Goal: Check status: Check status

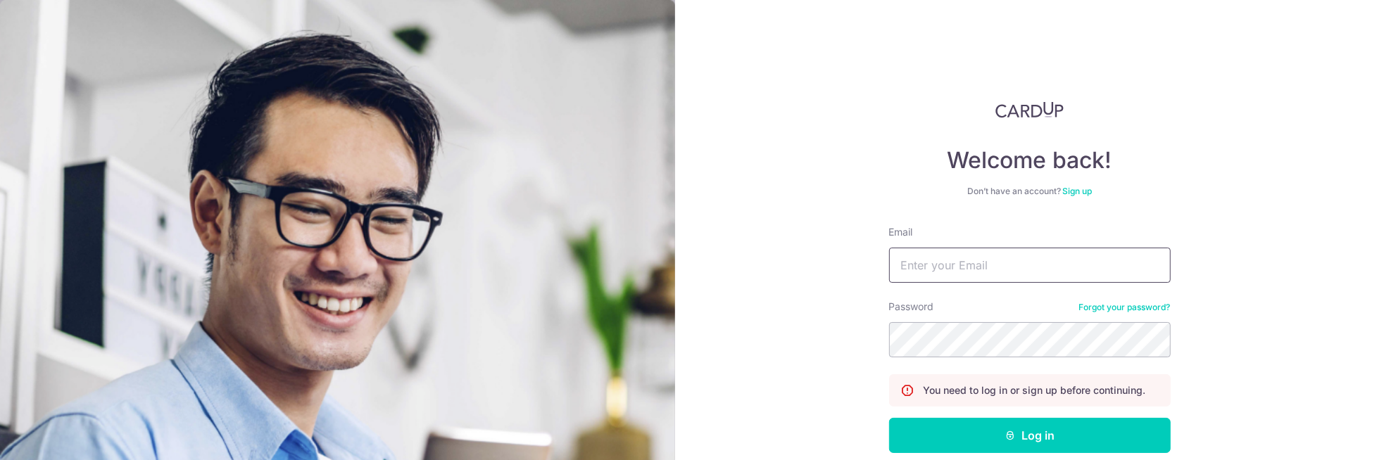
type input "[PERSON_NAME][EMAIL_ADDRESS][DOMAIN_NAME]"
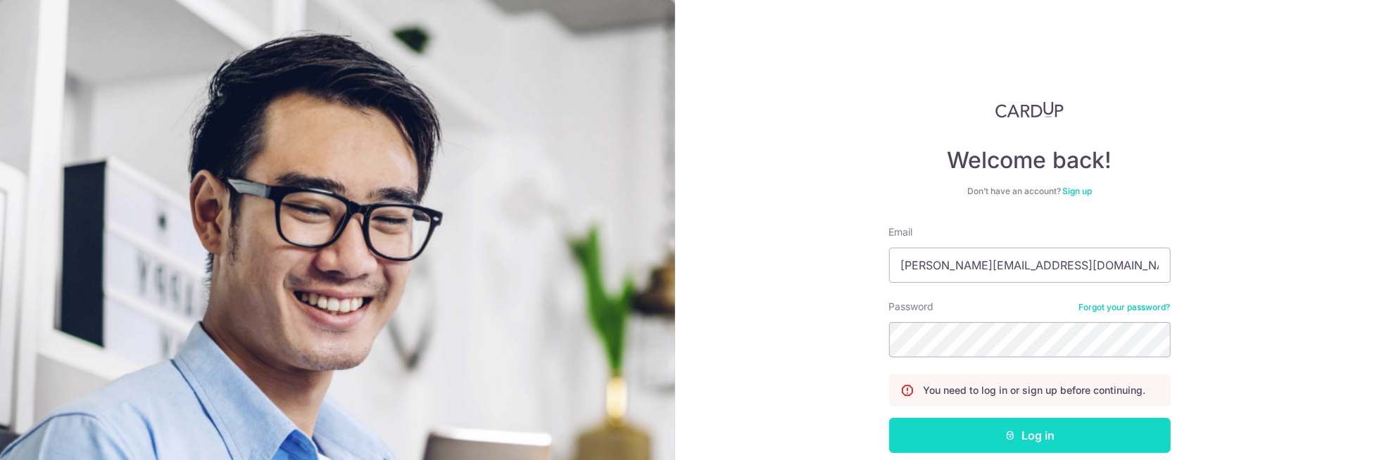
click at [1113, 434] on button "Log in" at bounding box center [1030, 435] width 282 height 35
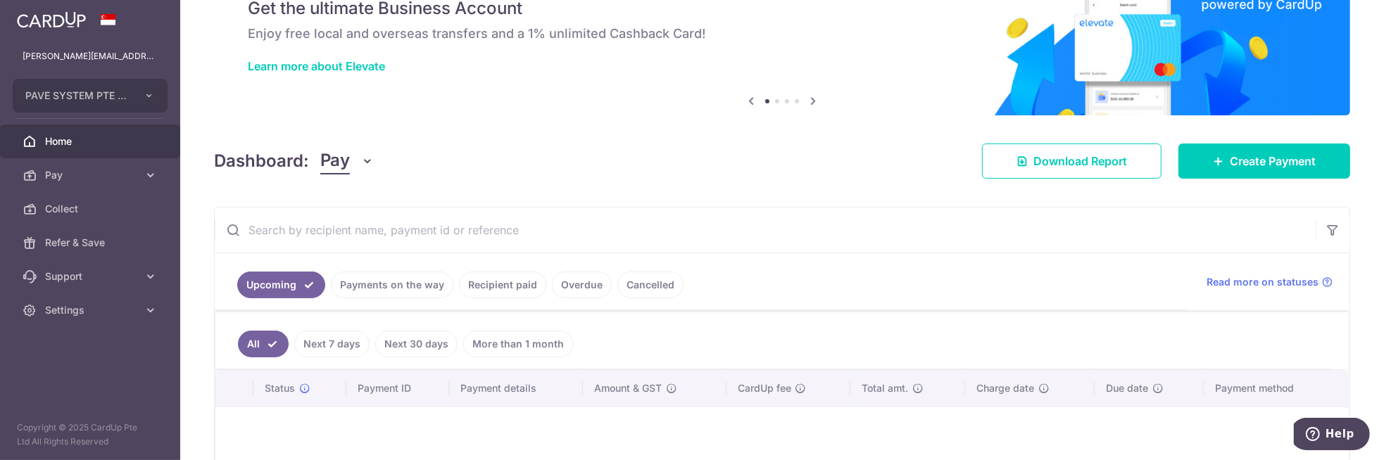
scroll to position [80, 0]
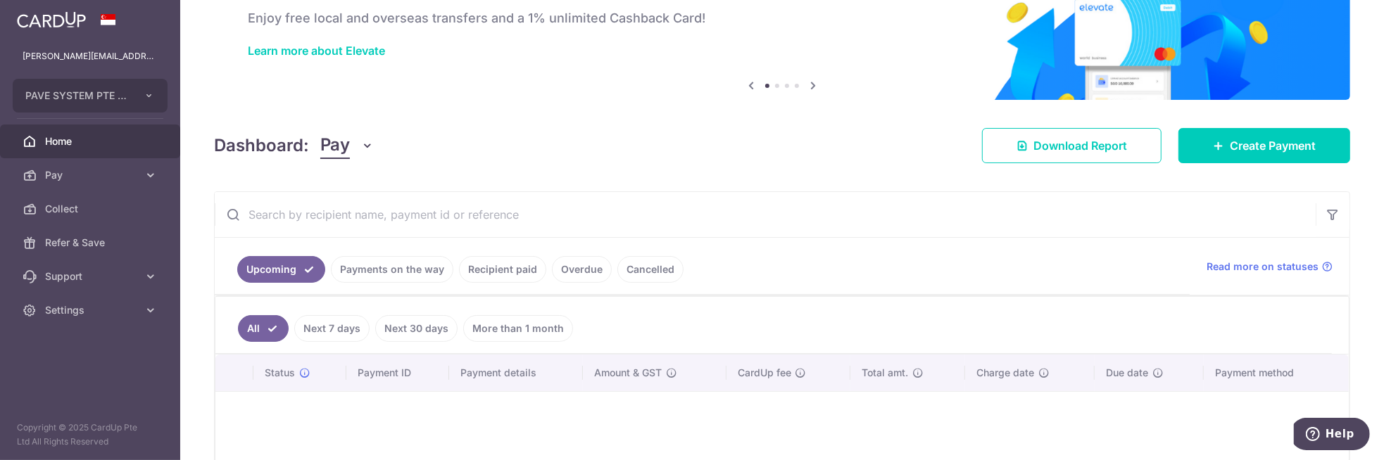
click at [411, 267] on link "Payments on the way" at bounding box center [392, 269] width 122 height 27
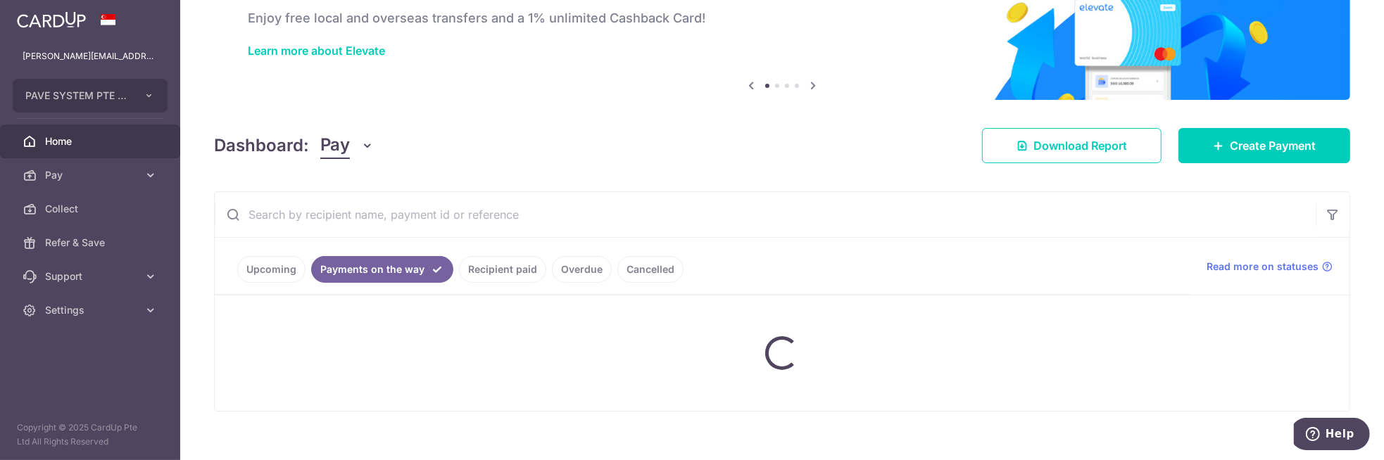
scroll to position [68, 0]
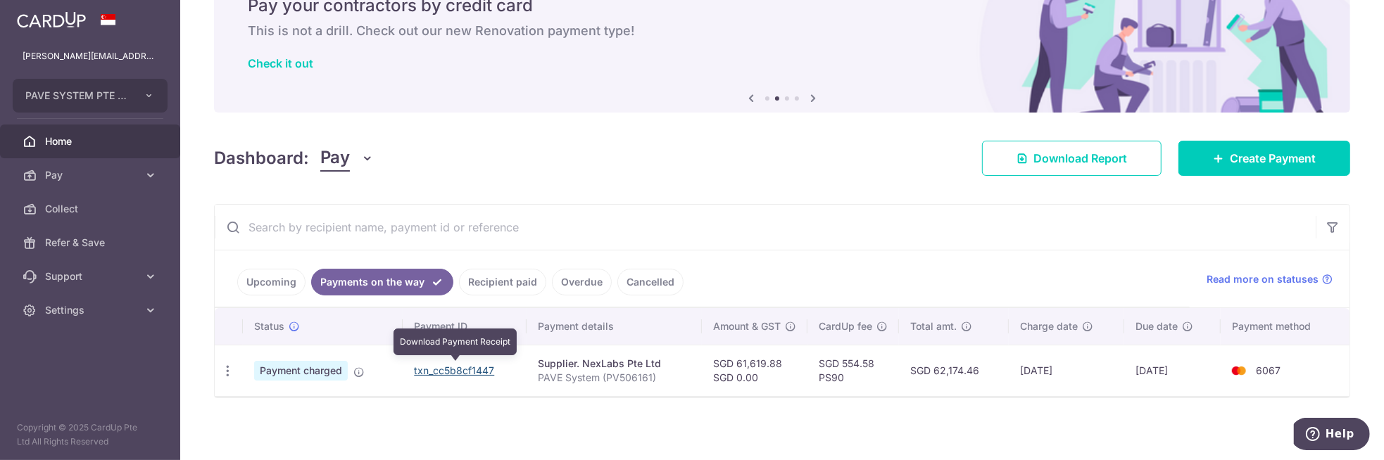
drag, startPoint x: 443, startPoint y: 367, endPoint x: 752, endPoint y: 42, distance: 447.5
click at [443, 367] on link "txn_cc5b8cf1447" at bounding box center [454, 371] width 80 height 12
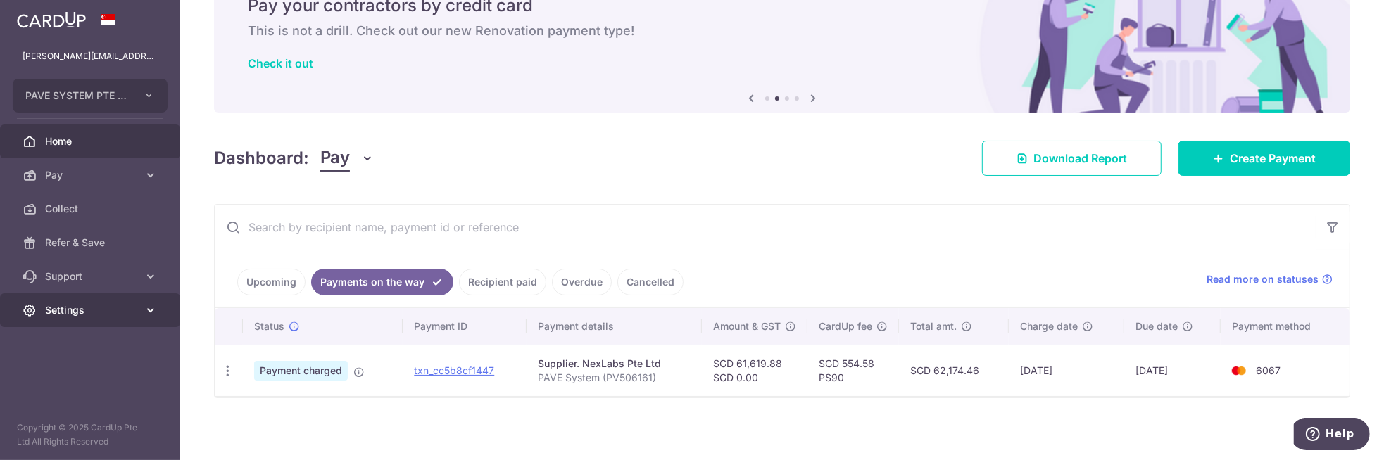
click at [124, 308] on span "Settings" at bounding box center [91, 310] width 93 height 14
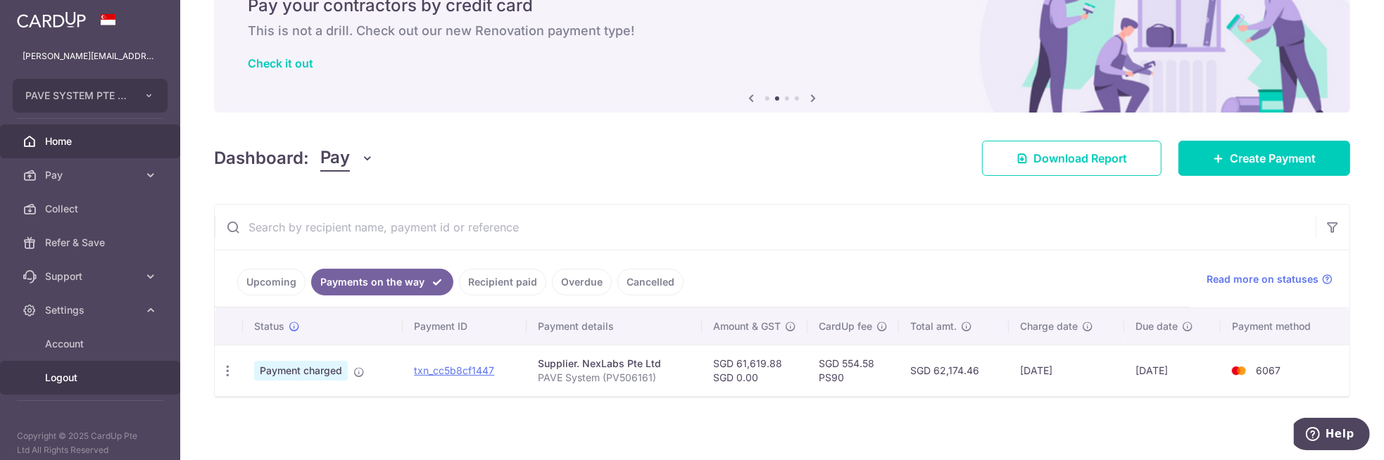
click at [95, 379] on span "Logout" at bounding box center [91, 378] width 93 height 14
